Goal: Information Seeking & Learning: Find specific page/section

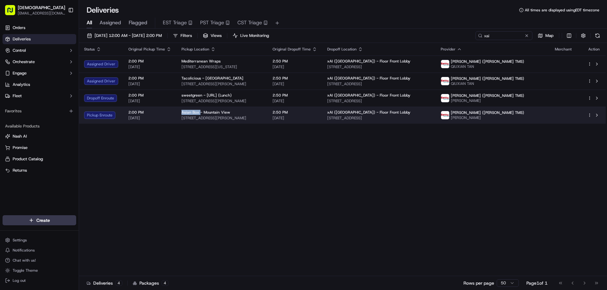
drag, startPoint x: 197, startPoint y: 112, endPoint x: 177, endPoint y: 113, distance: 20.2
click at [177, 113] on td "Asian Box - Mountain View [STREET_ADDRESS][PERSON_NAME]" at bounding box center [221, 115] width 91 height 17
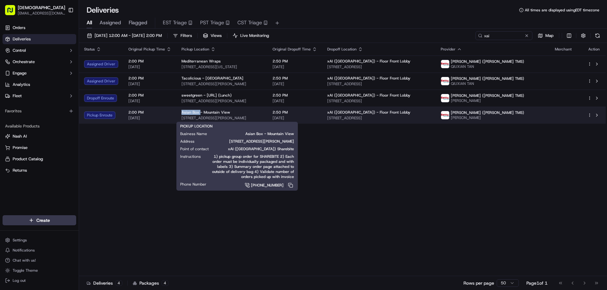
copy span "Asian Box"
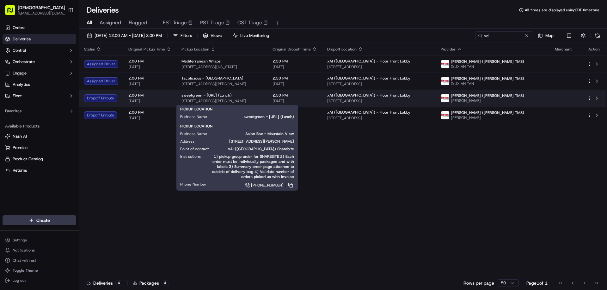
drag, startPoint x: 263, startPoint y: 100, endPoint x: 200, endPoint y: 99, distance: 63.8
click at [200, 99] on span "440 Castro St, Mountain View, CA 94041, USA" at bounding box center [221, 101] width 81 height 5
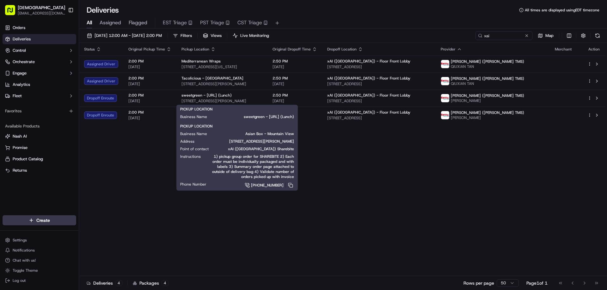
click at [220, 145] on div "PICKUP LOCATION Business Name Asian Box - Mountain View Address 142 Castro St, …" at bounding box center [237, 156] width 114 height 65
drag, startPoint x: 262, startPoint y: 120, endPoint x: 180, endPoint y: 118, distance: 82.5
click at [180, 118] on div "PICKUP LOCATION Business Name sweetgreen - X.AI (Lunch) Address 440 Castro St, …" at bounding box center [236, 139] width 121 height 69
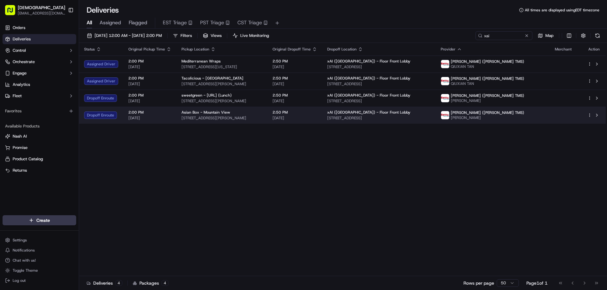
drag, startPoint x: 261, startPoint y: 118, endPoint x: 179, endPoint y: 120, distance: 81.5
click at [181, 120] on span "142 Castro St, Mountain View, CA 94041, USA" at bounding box center [221, 118] width 81 height 5
copy span "142 Castro St, Mountain View, CA 94041, USA"
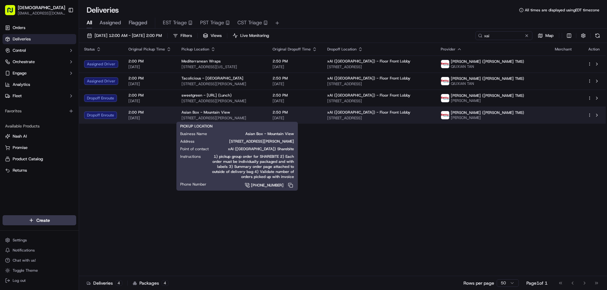
click at [262, 116] on span "142 Castro St, Mountain View, CA 94041, USA" at bounding box center [221, 118] width 81 height 5
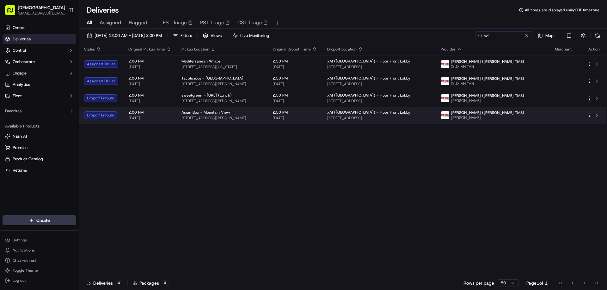
click at [262, 118] on span "142 Castro St, Mountain View, CA 94041, USA" at bounding box center [221, 118] width 81 height 5
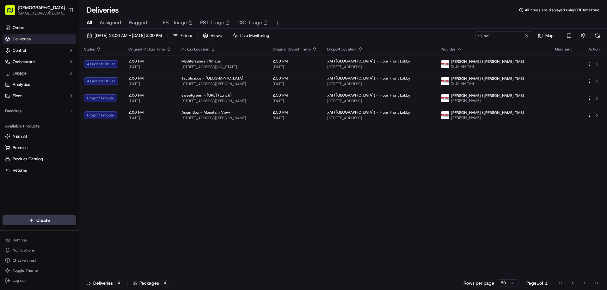
drag, startPoint x: 266, startPoint y: 161, endPoint x: 235, endPoint y: 8, distance: 156.7
click at [221, 165] on div "Status Original Pickup Time Pickup Location Original Dropoff Time Dropoff Locat…" at bounding box center [342, 159] width 526 height 233
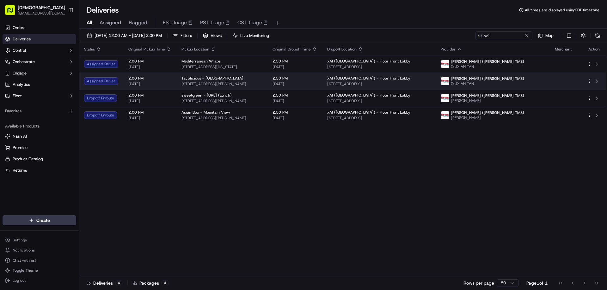
click at [257, 81] on div "Tacolicious - Palo Alto" at bounding box center [221, 78] width 81 height 5
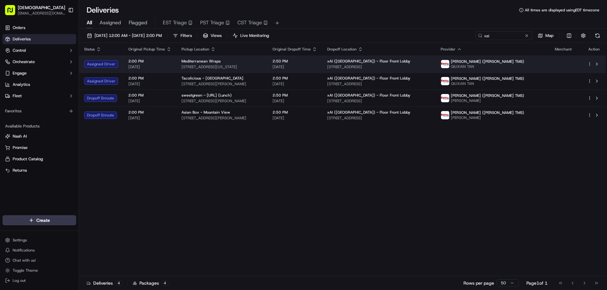
click at [261, 64] on div "Mediterranean Wraps 433 California Ave, Palo Alto, CA 94306, USA" at bounding box center [221, 64] width 81 height 11
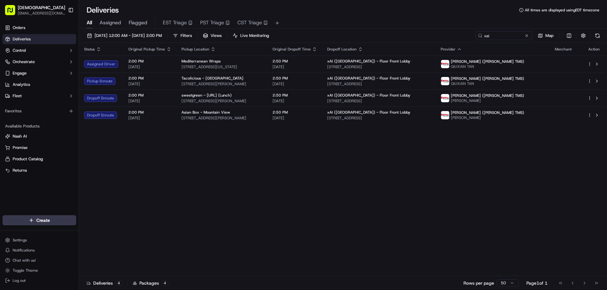
click at [371, 214] on div "Status Original Pickup Time Pickup Location Original Dropoff Time Dropoff Locat…" at bounding box center [342, 159] width 526 height 233
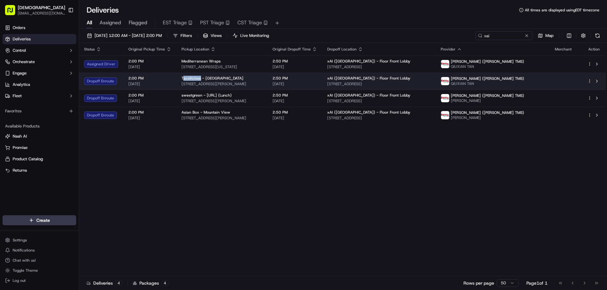
drag, startPoint x: 198, startPoint y: 76, endPoint x: 182, endPoint y: 76, distance: 16.4
click at [182, 76] on span "Tacolicious - Palo Alto" at bounding box center [212, 78] width 62 height 5
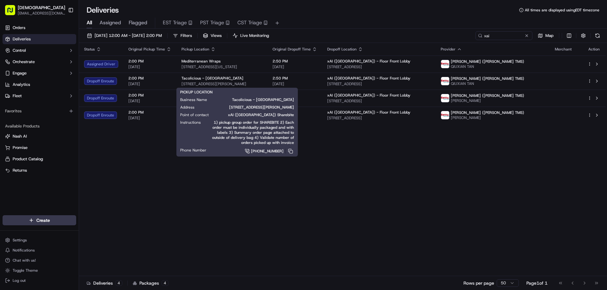
click at [200, 184] on div "Status Original Pickup Time Pickup Location Original Dropoff Time Dropoff Locat…" at bounding box center [342, 159] width 526 height 233
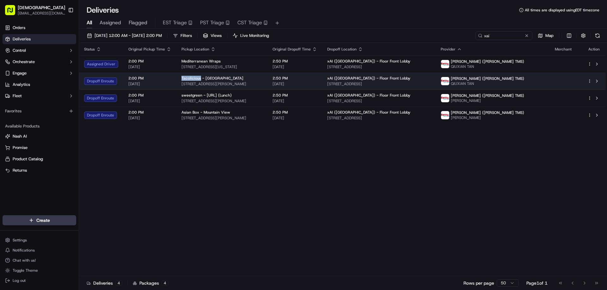
drag, startPoint x: 198, startPoint y: 78, endPoint x: 182, endPoint y: 76, distance: 16.5
click at [178, 76] on td "Tacolicious - Palo Alto 632 Emerson St, Palo Alto, CA 94301, USA" at bounding box center [221, 81] width 91 height 17
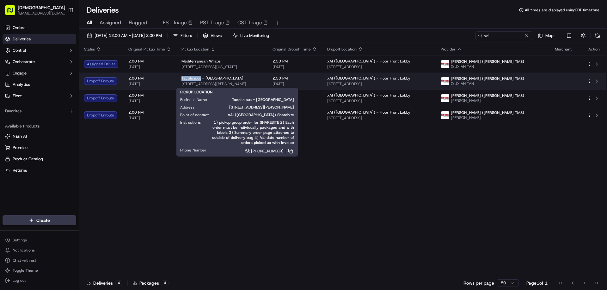
copy span "Tacolicious"
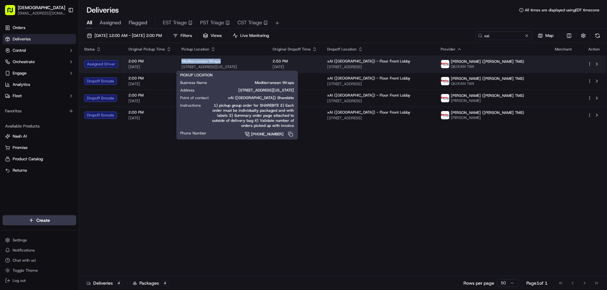
drag, startPoint x: 221, startPoint y: 60, endPoint x: 180, endPoint y: 59, distance: 40.4
click at [181, 59] on div "Mediterranean Wraps" at bounding box center [221, 61] width 81 height 5
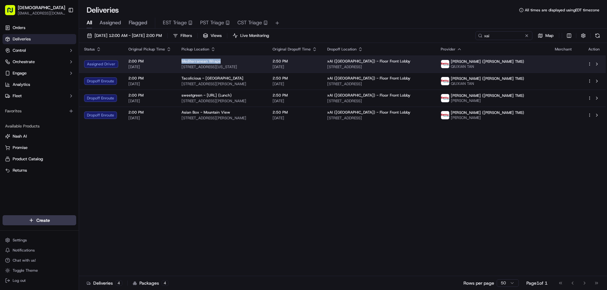
copy span "Mediterranean Wraps"
drag, startPoint x: 261, startPoint y: 64, endPoint x: 179, endPoint y: 67, distance: 82.2
click at [181, 67] on div "Mediterranean Wraps 433 California Ave, Palo Alto, CA 94306, USA" at bounding box center [221, 64] width 81 height 11
copy span "433 California Ave, Palo Alto, CA 94306, USA"
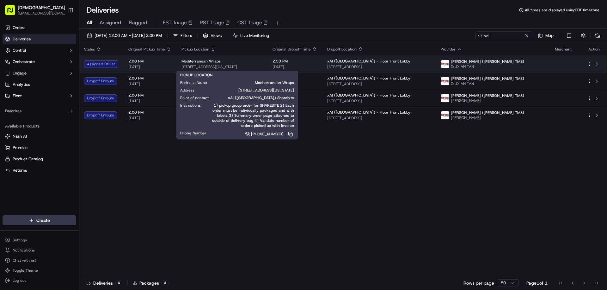
click at [256, 60] on div "Mediterranean Wraps" at bounding box center [221, 61] width 81 height 5
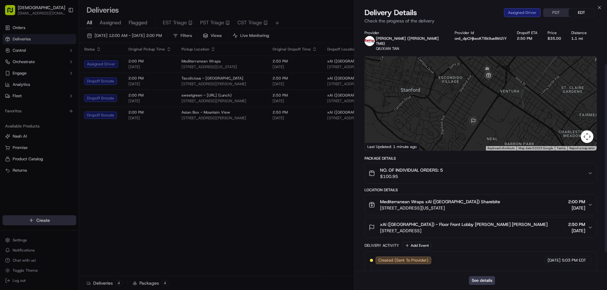
scroll to position [73, 0]
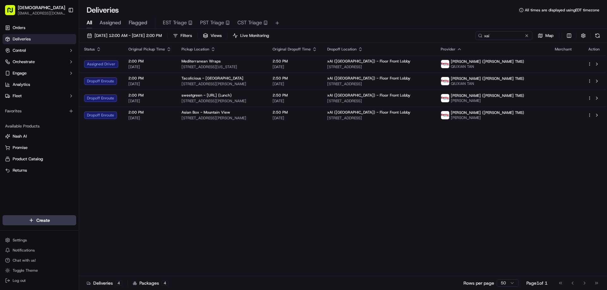
click at [348, 194] on div "Status Original Pickup Time Pickup Location Original Dropoff Time Dropoff Locat…" at bounding box center [342, 159] width 526 height 233
click at [397, 210] on div "Status Original Pickup Time Pickup Location Original Dropoff Time Dropoff Locat…" at bounding box center [342, 159] width 526 height 233
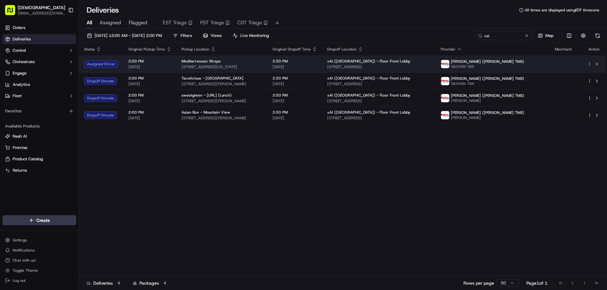
click at [240, 63] on div "Mediterranean Wraps" at bounding box center [221, 61] width 81 height 5
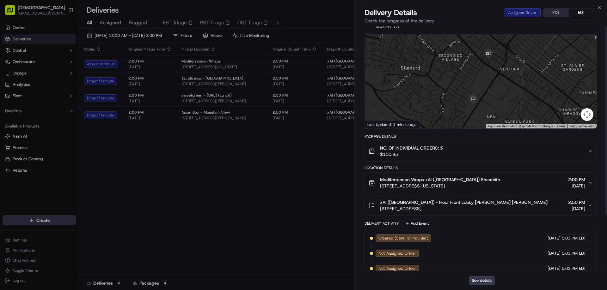
scroll to position [0, 0]
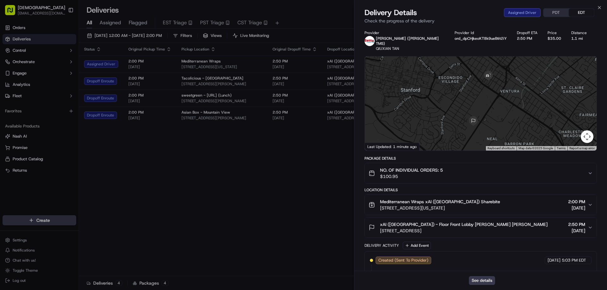
click at [546, 15] on button "PDT" at bounding box center [555, 13] width 25 height 8
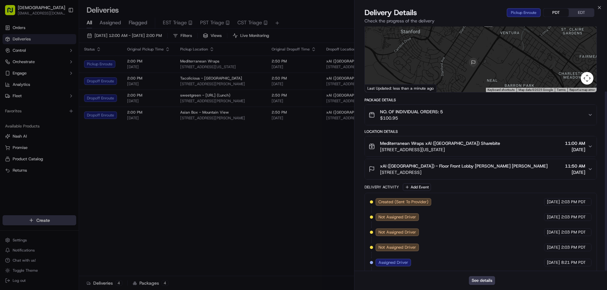
scroll to position [88, 0]
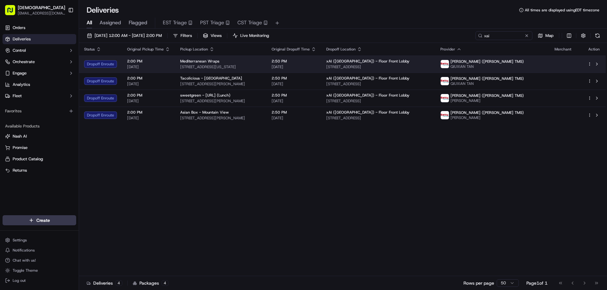
click at [261, 63] on div "Mediterranean Wraps" at bounding box center [220, 61] width 81 height 5
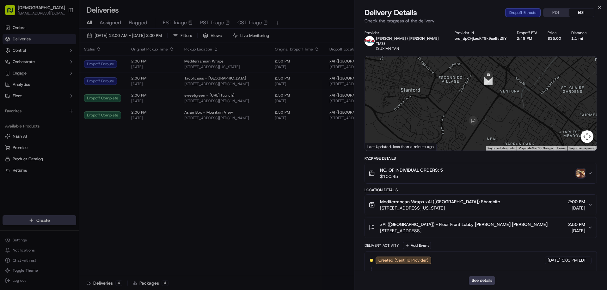
drag, startPoint x: 325, startPoint y: 139, endPoint x: 329, endPoint y: 140, distance: 3.9
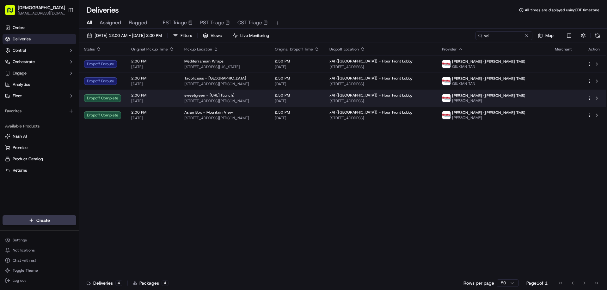
click at [227, 97] on span "sweetgreen - X.AI (Lunch)" at bounding box center [209, 95] width 50 height 5
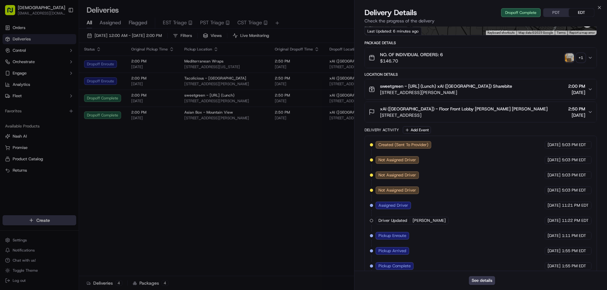
scroll to position [164, 0]
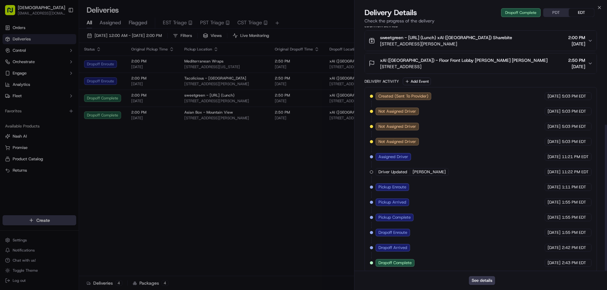
click at [558, 14] on button "PDT" at bounding box center [555, 13] width 25 height 8
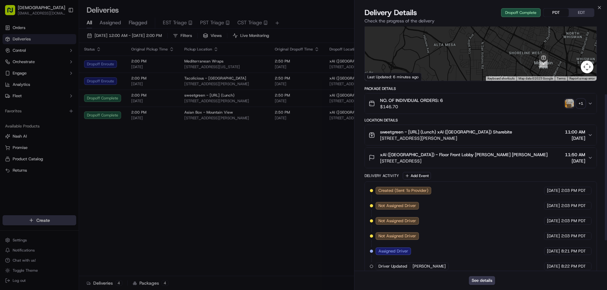
scroll to position [69, 0]
click at [582, 101] on div "+ 1" at bounding box center [580, 104] width 9 height 9
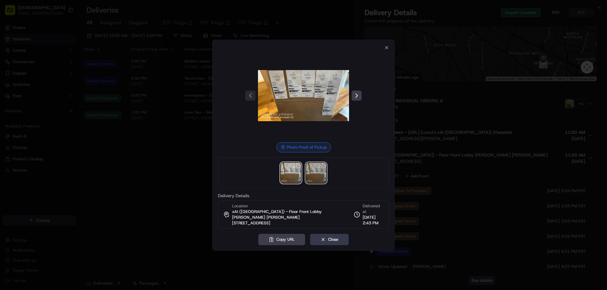
click at [307, 173] on img at bounding box center [316, 173] width 20 height 20
click at [174, 194] on div at bounding box center [303, 145] width 607 height 290
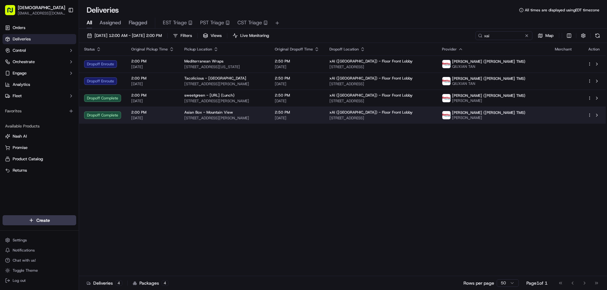
click at [210, 120] on span "142 Castro St, Mountain View, CA 94041, USA" at bounding box center [224, 118] width 80 height 5
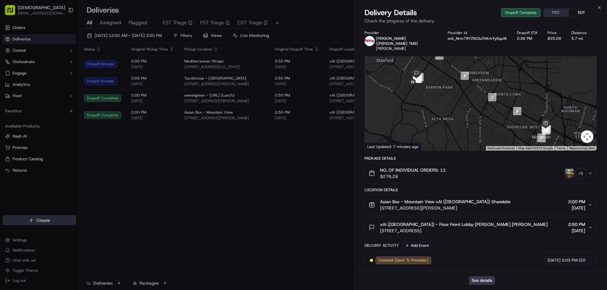
click at [557, 13] on button "PDT" at bounding box center [555, 13] width 25 height 8
click at [582, 170] on div "+ 1" at bounding box center [580, 173] width 9 height 9
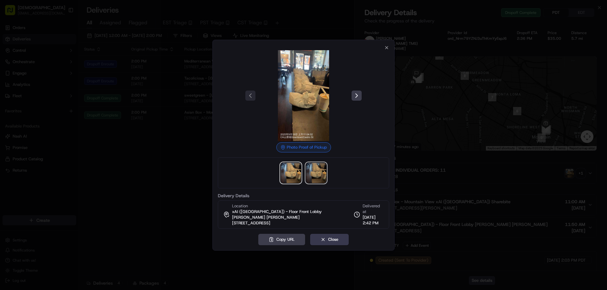
click at [310, 177] on img at bounding box center [316, 173] width 20 height 20
click at [293, 176] on img at bounding box center [291, 173] width 20 height 20
click at [311, 175] on img at bounding box center [316, 173] width 20 height 20
click at [450, 154] on div at bounding box center [303, 145] width 607 height 290
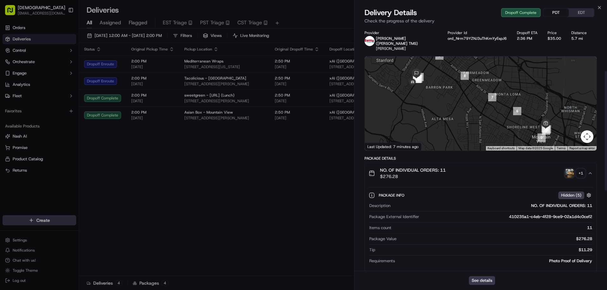
scroll to position [256, 0]
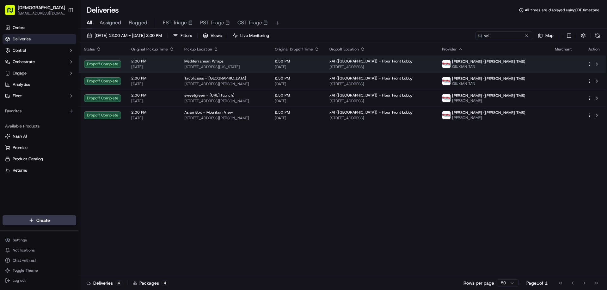
click at [228, 68] on span "433 California Ave, Palo Alto, CA 94306, USA" at bounding box center [224, 66] width 80 height 5
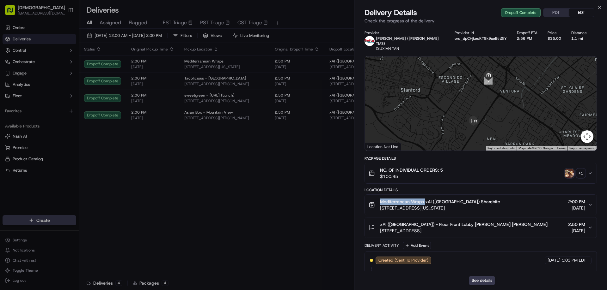
drag, startPoint x: 421, startPoint y: 196, endPoint x: 380, endPoint y: 197, distance: 40.8
click at [380, 199] on span "Mediterranean Wraps xAI (USA) Sharebite" at bounding box center [440, 202] width 120 height 6
copy span "Mediterranean Wraps"
click at [554, 11] on button "PDT" at bounding box center [555, 13] width 25 height 8
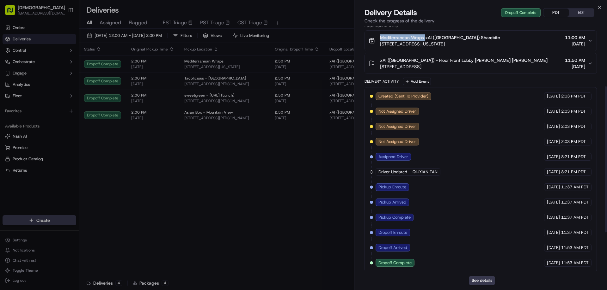
scroll to position [0, 0]
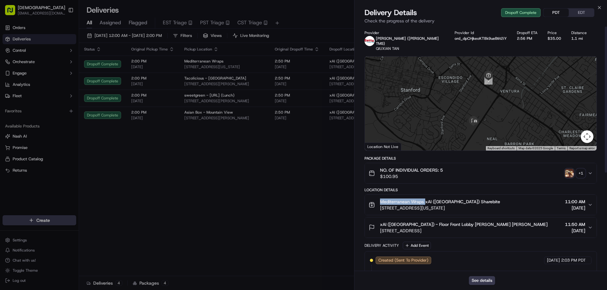
click at [571, 169] on img "button" at bounding box center [569, 173] width 9 height 9
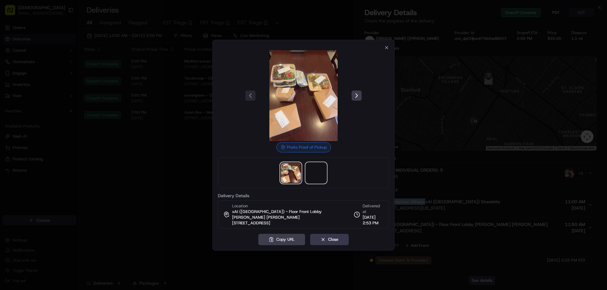
click at [321, 175] on span at bounding box center [316, 173] width 20 height 20
drag, startPoint x: 461, startPoint y: 24, endPoint x: 565, endPoint y: 22, distance: 104.6
click at [463, 23] on div at bounding box center [303, 145] width 607 height 290
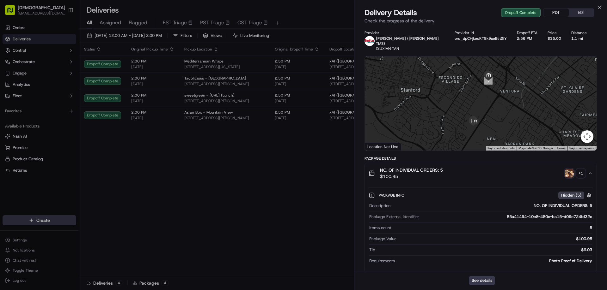
click at [559, 12] on button "PDT" at bounding box center [555, 13] width 25 height 8
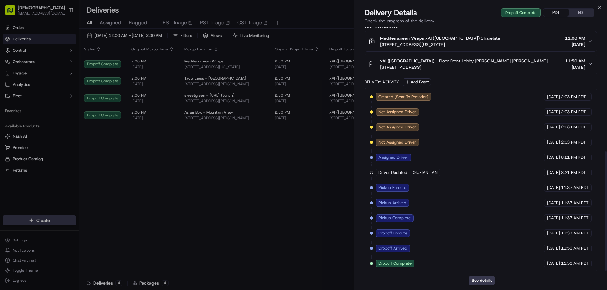
scroll to position [256, 0]
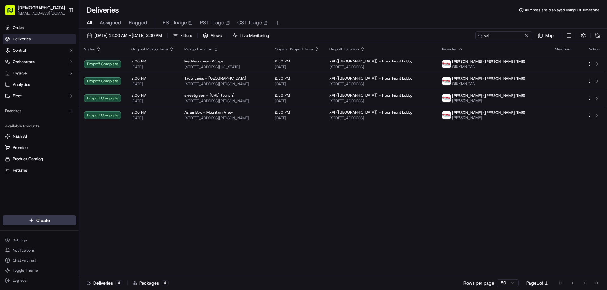
click at [366, 166] on div "Status Original Pickup Time Pickup Location Original Dropoff Time Dropoff Locat…" at bounding box center [342, 159] width 526 height 233
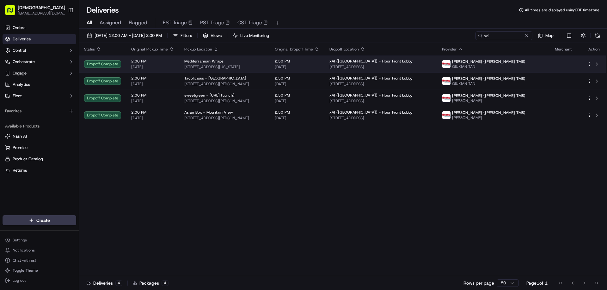
click at [256, 64] on div "Mediterranean Wraps 433 California Ave, Palo Alto, CA 94306, USA" at bounding box center [224, 64] width 80 height 11
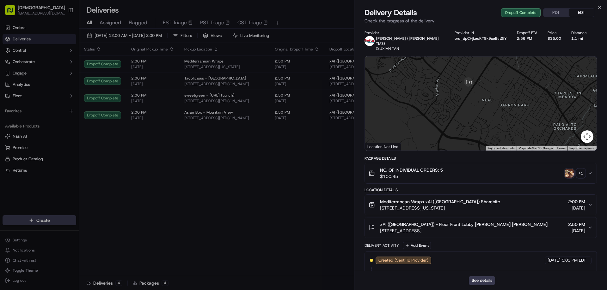
click at [549, 15] on button "PDT" at bounding box center [555, 13] width 25 height 8
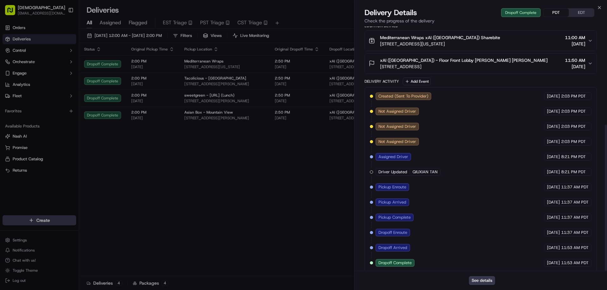
scroll to position [38, 0]
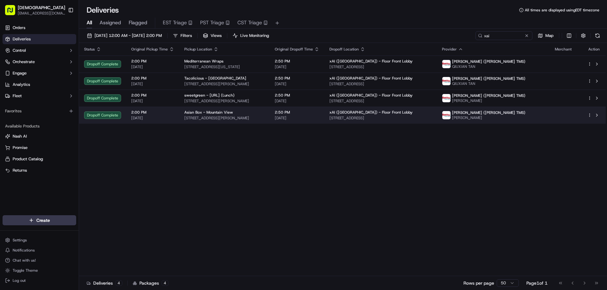
click at [246, 117] on span "142 Castro St, Mountain View, CA 94041, USA" at bounding box center [224, 118] width 80 height 5
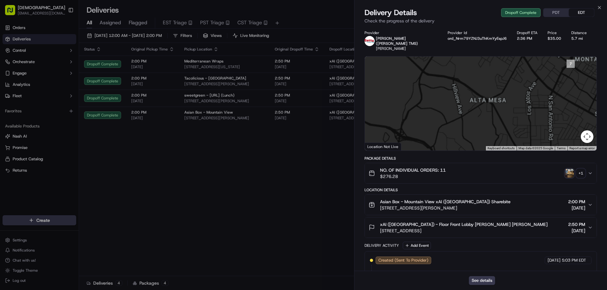
click at [553, 9] on button "PDT" at bounding box center [555, 13] width 25 height 8
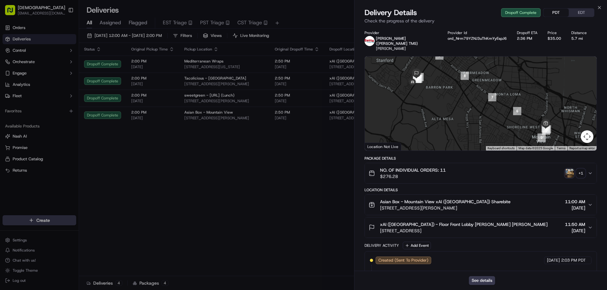
scroll to position [164, 0]
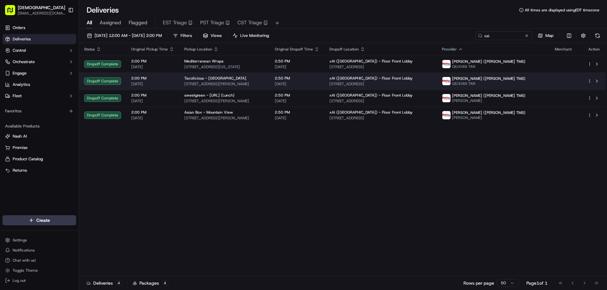
click at [231, 80] on div "Tacolicious - Palo Alto" at bounding box center [224, 78] width 80 height 5
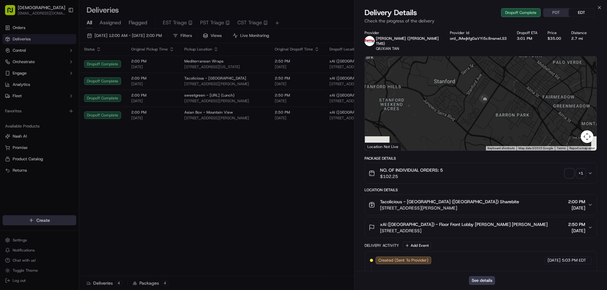
click at [551, 15] on button "PDT" at bounding box center [555, 13] width 25 height 8
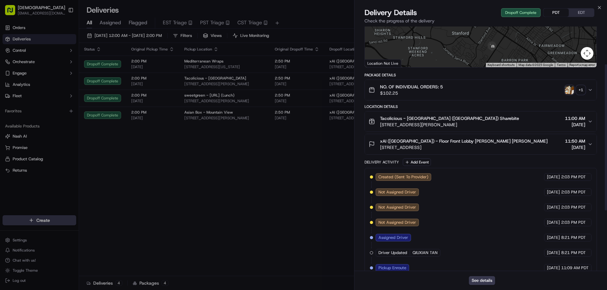
scroll to position [38, 0]
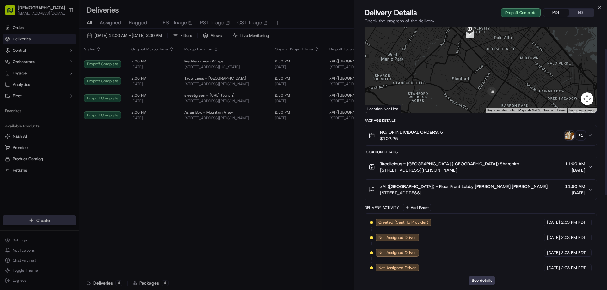
click at [583, 131] on div "+ 1" at bounding box center [580, 135] width 9 height 9
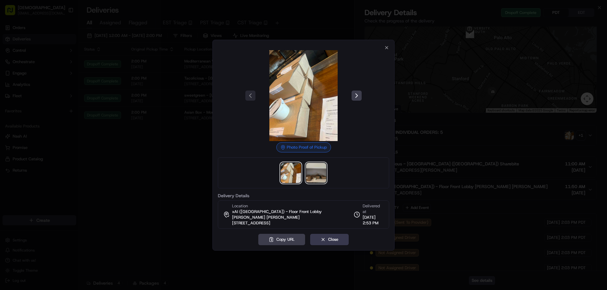
click at [318, 177] on img at bounding box center [316, 173] width 20 height 20
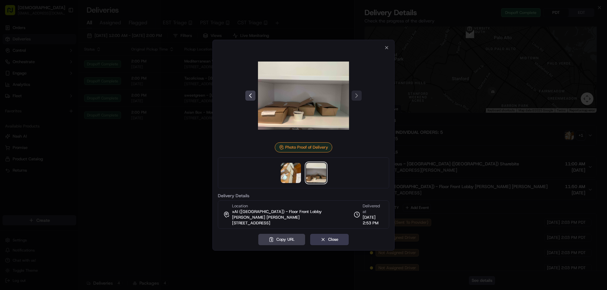
click at [153, 169] on div at bounding box center [303, 145] width 607 height 290
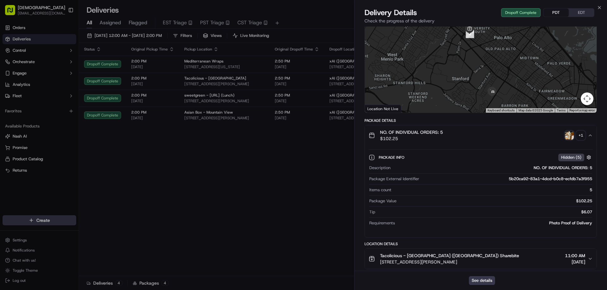
drag, startPoint x: 160, startPoint y: 178, endPoint x: 175, endPoint y: 166, distance: 18.8
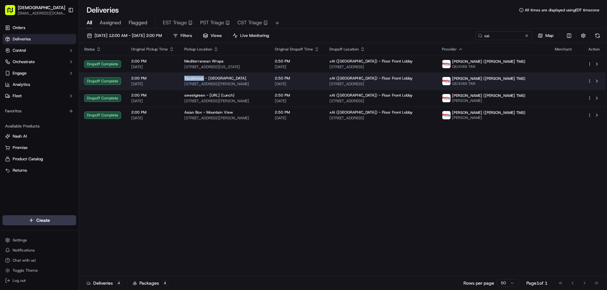
drag, startPoint x: 202, startPoint y: 77, endPoint x: 180, endPoint y: 77, distance: 21.5
click at [180, 77] on td "Tacolicious - Palo Alto 632 Emerson St, Palo Alto, CA 94301, USA" at bounding box center [224, 81] width 90 height 17
copy span "Tacolicious"
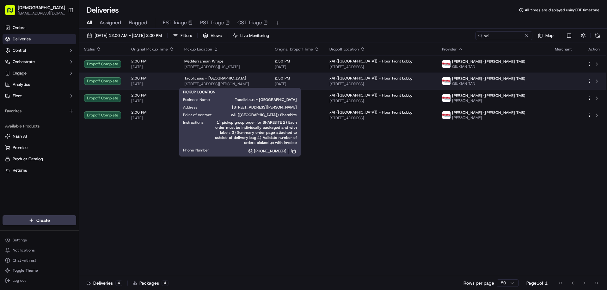
click at [264, 76] on div "Tacolicious - Palo Alto" at bounding box center [224, 78] width 80 height 5
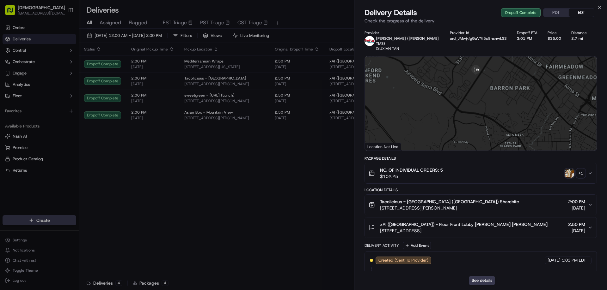
click at [560, 9] on button "PDT" at bounding box center [555, 13] width 25 height 8
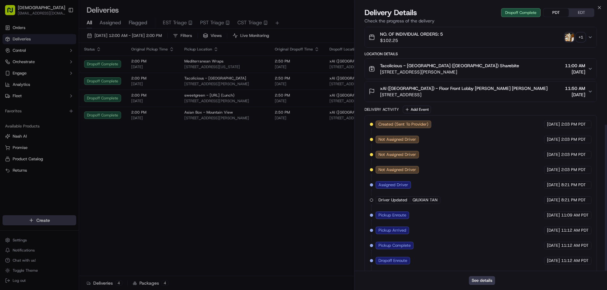
scroll to position [164, 0]
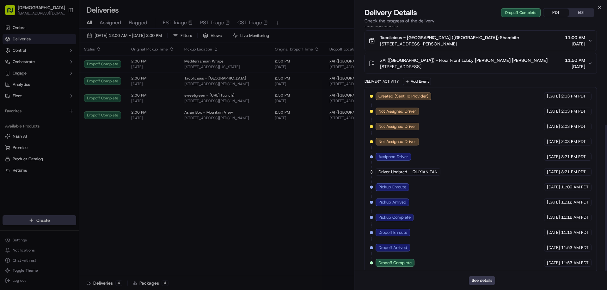
drag, startPoint x: 263, startPoint y: 230, endPoint x: 552, endPoint y: 235, distance: 289.1
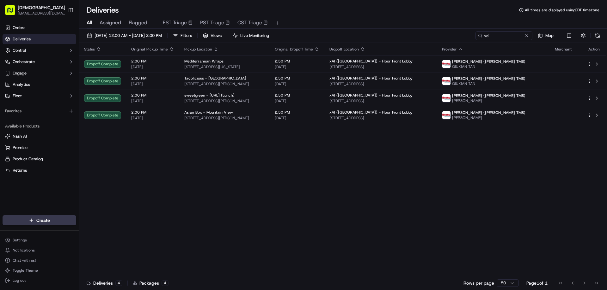
click at [417, 189] on div "Status Original Pickup Time Pickup Location Original Dropoff Time Dropoff Locat…" at bounding box center [342, 159] width 526 height 233
click at [465, 214] on div "Status Original Pickup Time Pickup Location Original Dropoff Time Dropoff Locat…" at bounding box center [342, 159] width 526 height 233
drag, startPoint x: 576, startPoint y: 158, endPoint x: 602, endPoint y: 156, distance: 26.3
click at [384, 207] on div "Status Original Pickup Time Pickup Location Original Dropoff Time Dropoff Locat…" at bounding box center [342, 159] width 526 height 233
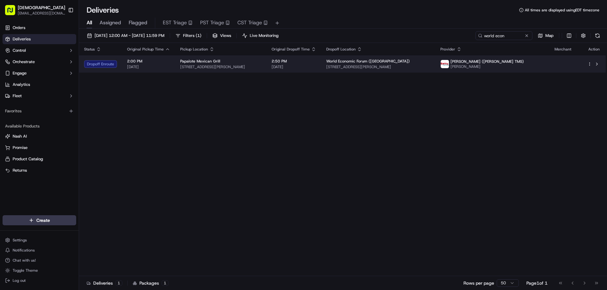
click at [148, 66] on span "[DATE]" at bounding box center [148, 66] width 43 height 5
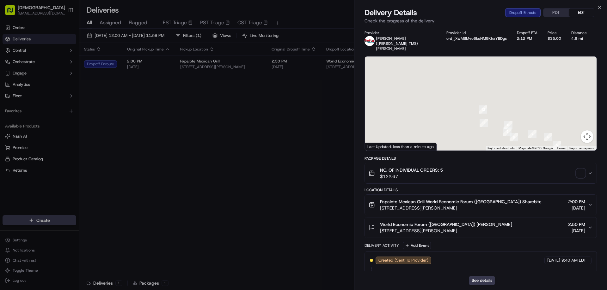
click at [553, 10] on button "PDT" at bounding box center [555, 13] width 25 height 8
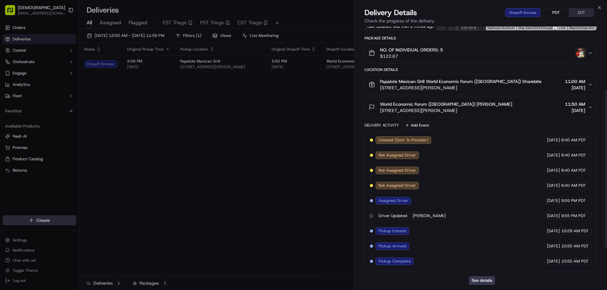
scroll to position [134, 0]
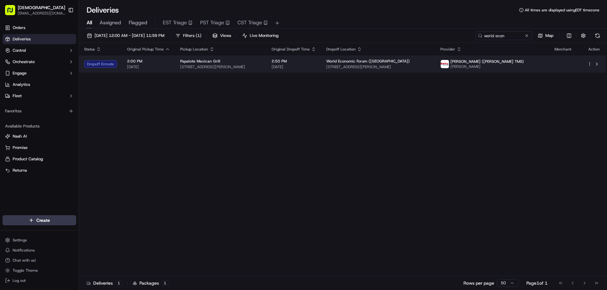
click at [261, 63] on div "Papalote Mexican Grill" at bounding box center [220, 61] width 81 height 5
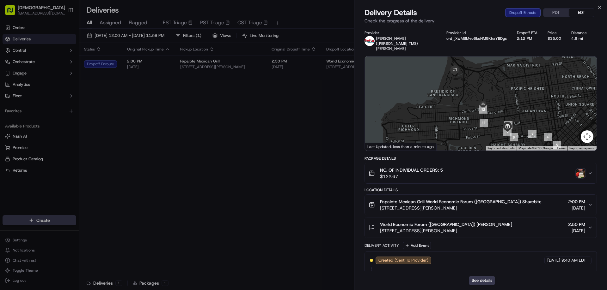
click at [580, 169] on img "button" at bounding box center [580, 173] width 9 height 9
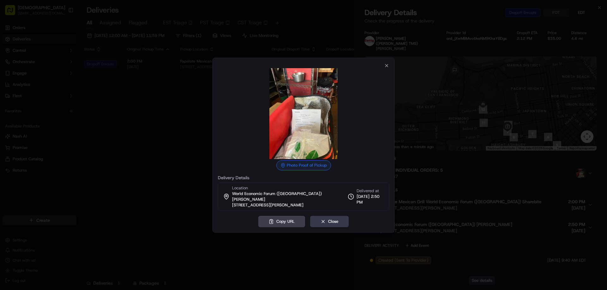
click at [176, 158] on div at bounding box center [303, 145] width 607 height 290
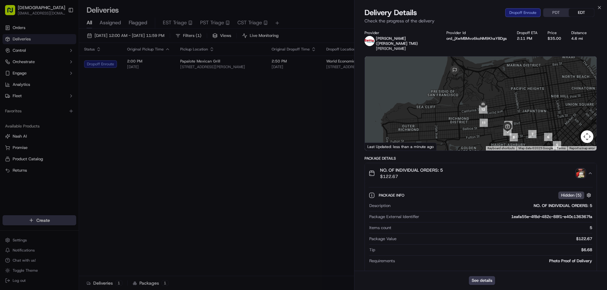
click at [553, 12] on button "PDT" at bounding box center [555, 13] width 25 height 8
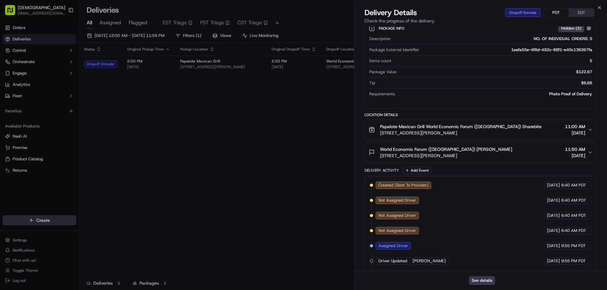
scroll to position [226, 0]
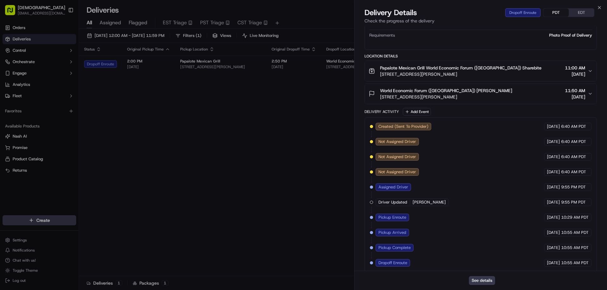
click at [579, 12] on button "EDT" at bounding box center [580, 13] width 25 height 8
drag, startPoint x: 255, startPoint y: 186, endPoint x: 261, endPoint y: 178, distance: 10.4
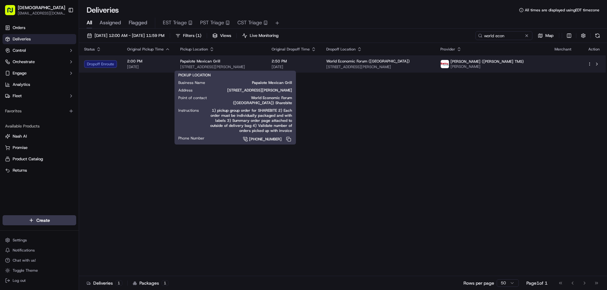
drag, startPoint x: 267, startPoint y: 69, endPoint x: 179, endPoint y: 67, distance: 87.2
click at [180, 67] on span "1777 Fulton St, San Francisco, CA 94117, USA" at bounding box center [220, 66] width 81 height 5
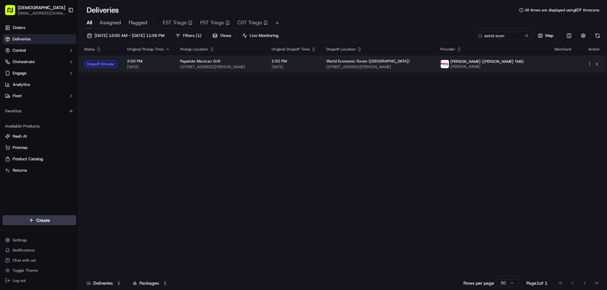
copy span "1777 Fulton St, San Francisco, CA 94117, USA"
drag, startPoint x: 197, startPoint y: 61, endPoint x: 181, endPoint y: 61, distance: 16.4
click at [181, 61] on td "Papalote Mexican Grill 1777 Fulton St, San Francisco, CA 94117, USA" at bounding box center [224, 64] width 90 height 17
copy span "Papalote"
click at [269, 66] on td "Papalote Mexican Grill 1777 Fulton St, San Francisco, CA 94117, USA" at bounding box center [224, 64] width 90 height 17
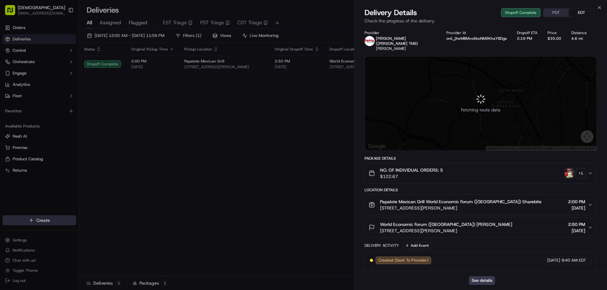
click at [554, 12] on button "PDT" at bounding box center [555, 13] width 25 height 8
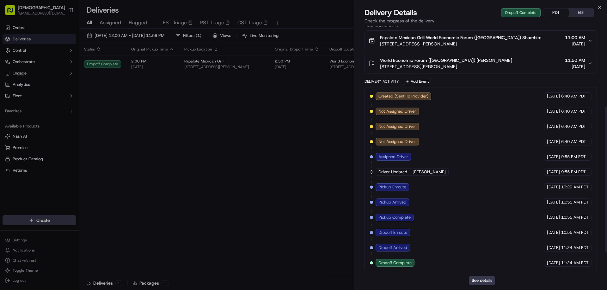
scroll to position [101, 0]
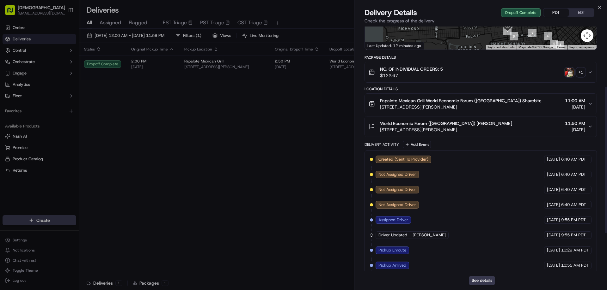
click at [581, 68] on div "+ 1" at bounding box center [580, 72] width 9 height 9
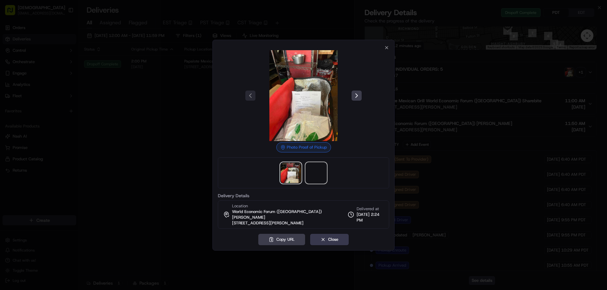
click at [311, 180] on span at bounding box center [316, 173] width 20 height 20
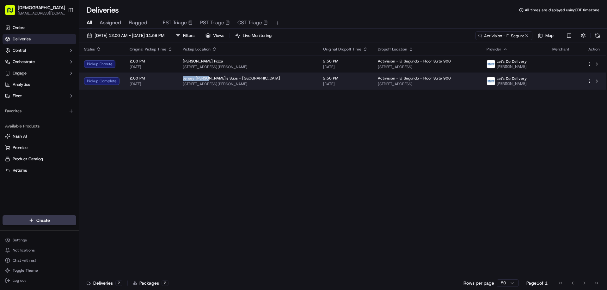
drag, startPoint x: 204, startPoint y: 78, endPoint x: 181, endPoint y: 77, distance: 22.8
click at [183, 77] on span "Jersey Mike's Subs - Culver City" at bounding box center [231, 78] width 97 height 5
copy span "Jersey Mike's"
drag, startPoint x: 268, startPoint y: 84, endPoint x: 179, endPoint y: 83, distance: 88.8
click at [179, 83] on td "Jersey Mike's Subs - Culver City 4114 Sepulveda Blvd, Culver City, CA 90230, USA" at bounding box center [248, 81] width 140 height 17
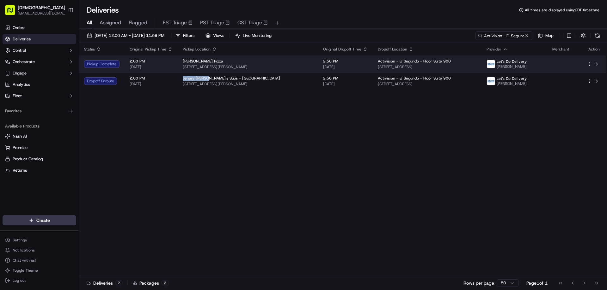
drag, startPoint x: 236, startPoint y: 66, endPoint x: 181, endPoint y: 70, distance: 55.1
click at [181, 70] on td "Lenzini's Pizza 12740 Culver Blvd, Los Angeles, CA 90066, USA" at bounding box center [248, 64] width 140 height 17
copy span "12740 Culver Blvd, Los Angeles, CA 90066, USA"
click at [288, 70] on body "Sharebite eveines@ececonsultinggroup.com Toggle Sidebar Orders Deliveries Contr…" at bounding box center [303, 145] width 607 height 290
click at [289, 66] on span "12740 Culver Blvd, Los Angeles, CA 90066, USA" at bounding box center [248, 66] width 130 height 5
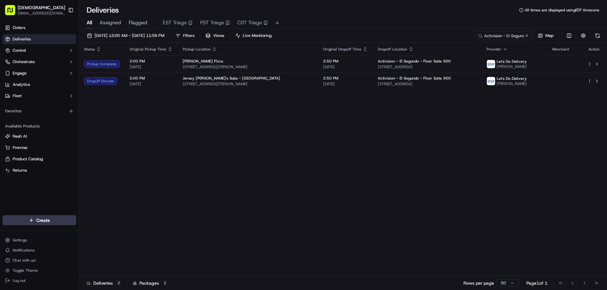
drag, startPoint x: 318, startPoint y: 199, endPoint x: 563, endPoint y: 180, distance: 245.2
click at [357, 161] on div "Status Original Pickup Time Pickup Location Original Dropoff Time Dropoff Locat…" at bounding box center [342, 159] width 526 height 233
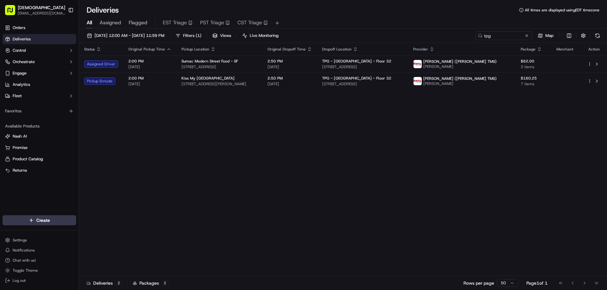
click at [353, 152] on div "Status Original Pickup Time Pickup Location Original Dropoff Time Dropoff Locat…" at bounding box center [342, 159] width 526 height 233
click at [344, 130] on div "Status Original Pickup Time Pickup Location Original Dropoff Time Dropoff Locat…" at bounding box center [342, 159] width 526 height 233
click at [342, 131] on div "Status Original Pickup Time Pickup Location Original Dropoff Time Dropoff Locat…" at bounding box center [342, 159] width 526 height 233
click at [274, 119] on div "Status Original Pickup Time Pickup Location Original Dropoff Time Dropoff Locat…" at bounding box center [342, 159] width 526 height 233
click at [262, 114] on div "Status Original Pickup Time Pickup Location Original Dropoff Time Dropoff Locat…" at bounding box center [342, 159] width 526 height 233
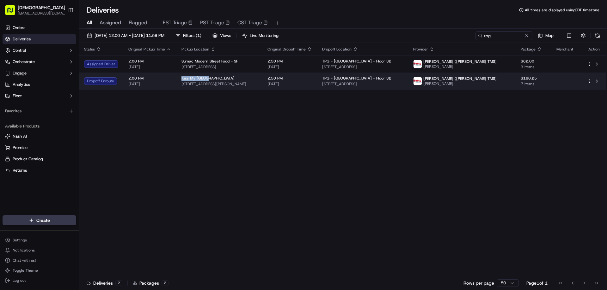
drag, startPoint x: 204, startPoint y: 78, endPoint x: 177, endPoint y: 78, distance: 27.5
click at [177, 78] on td "Kiss My Seoul 15 Boardman Pl, San Francisco, CA 94103, USA" at bounding box center [219, 81] width 86 height 17
copy span "Kiss My Seoul"
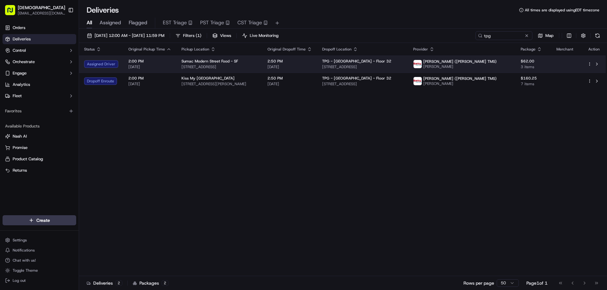
click at [231, 68] on span "[STREET_ADDRESS]" at bounding box center [219, 66] width 76 height 5
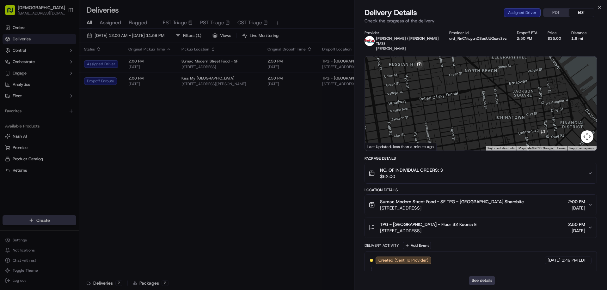
click at [477, 277] on button "See details" at bounding box center [481, 280] width 26 height 9
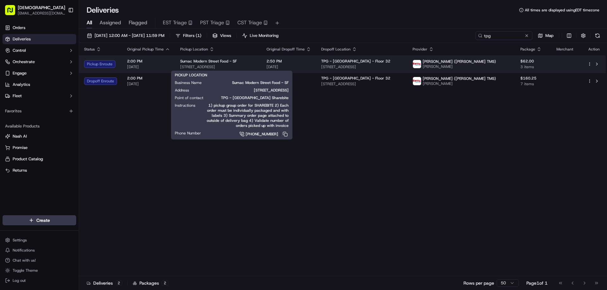
drag, startPoint x: 250, startPoint y: 66, endPoint x: 179, endPoint y: 69, distance: 70.8
click at [180, 69] on span "[STREET_ADDRESS]" at bounding box center [218, 66] width 76 height 5
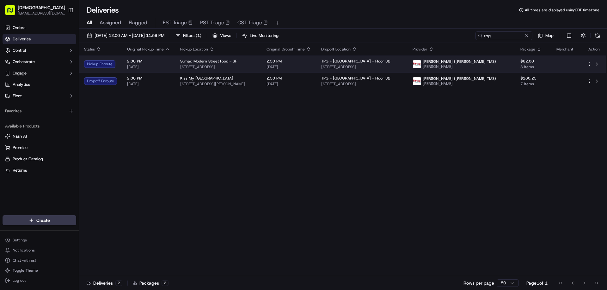
copy span "[STREET_ADDRESS]"
click at [261, 59] on td "Sumac Modern Street Food - SF 1096 Union St, San Francisco, CA 94133, USA" at bounding box center [218, 64] width 86 height 17
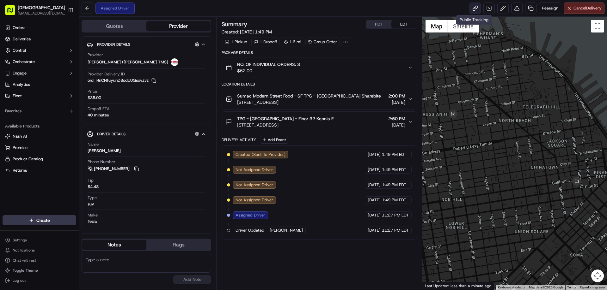
click at [473, 10] on link at bounding box center [474, 8] width 11 height 11
